Goal: Task Accomplishment & Management: Use online tool/utility

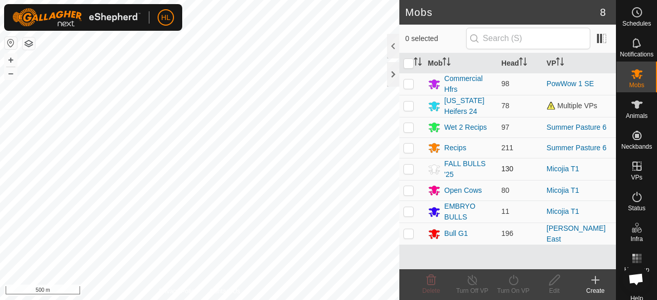
click at [410, 166] on p-checkbox at bounding box center [409, 169] width 10 height 8
checkbox input "true"
click at [408, 211] on p-checkbox at bounding box center [409, 211] width 10 height 8
checkbox input "true"
click at [514, 280] on icon at bounding box center [513, 280] width 13 height 12
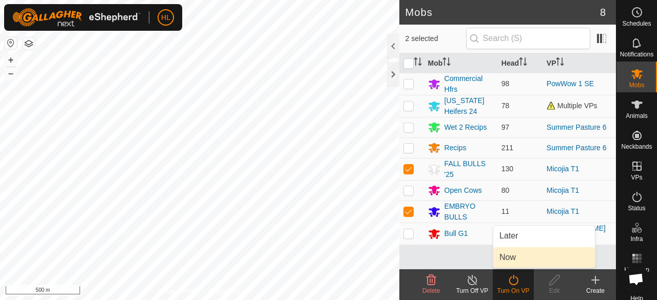
click at [526, 257] on link "Now" at bounding box center [545, 258] width 102 height 21
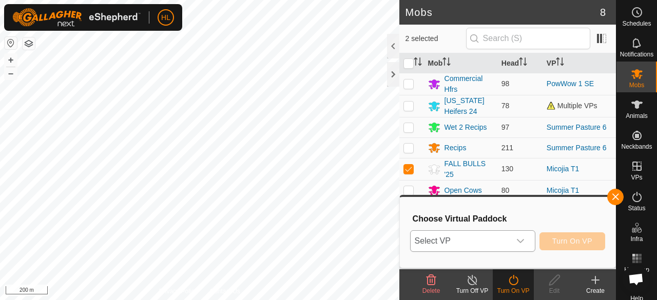
click at [525, 243] on div "dropdown trigger" at bounding box center [520, 241] width 21 height 21
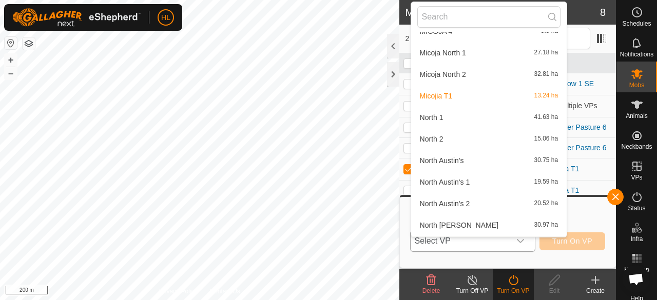
scroll to position [936, 0]
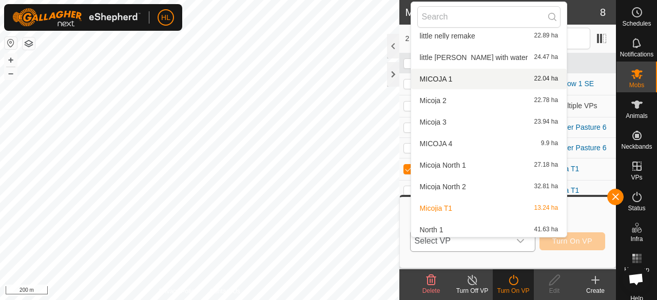
click at [458, 84] on li "MICOJA 1 22.04 ha" at bounding box center [489, 79] width 156 height 21
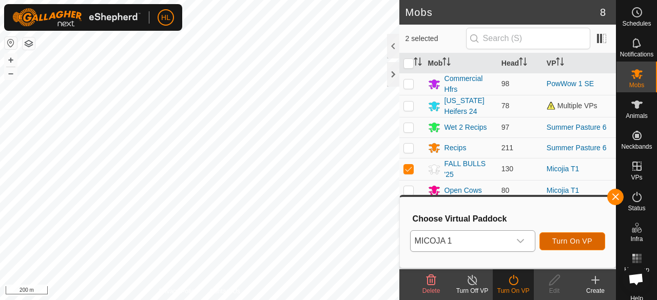
click at [569, 242] on span "Turn On VP" at bounding box center [573, 241] width 40 height 8
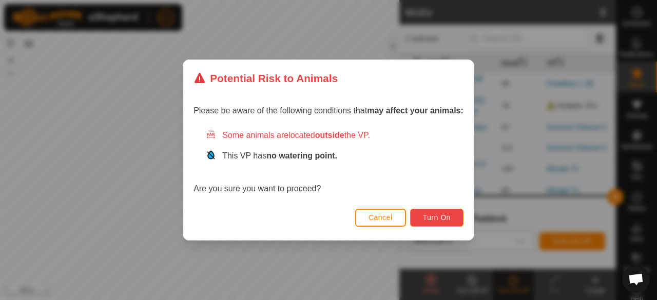
click at [415, 218] on button "Turn On" at bounding box center [436, 218] width 53 height 18
